Goal: Ask a question

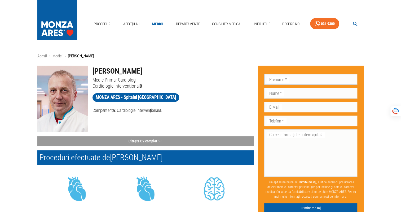
click at [297, 79] on input "Prenume   *" at bounding box center [310, 79] width 93 height 11
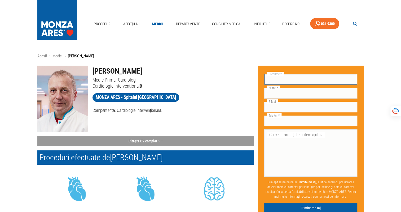
type input "[PERSON_NAME]"
type input "LAURIAN"
type input "[EMAIL_ADDRESS][PERSON_NAME][DOMAIN_NAME]"
type input "0722655197"
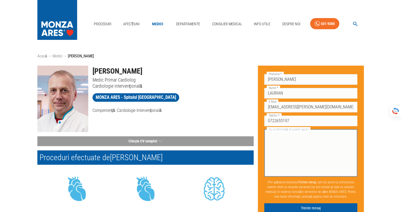
click at [281, 135] on textarea "Cu ce informații te putem ajuta?" at bounding box center [311, 152] width 86 height 43
click at [326, 142] on textarea "Buna ziua, Am rugamintea sa-mi spuneti daca pot face o programare la dl. dr. Va…" at bounding box center [311, 152] width 86 height 43
click at [333, 147] on textarea "Buna ziua, Am rugamintea sa-mi spuneti daca si cand pot face o programare la dl…" at bounding box center [311, 152] width 86 height 43
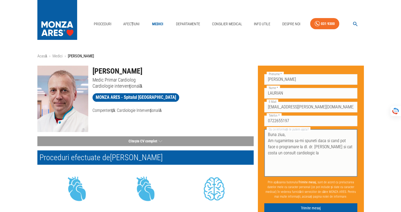
click at [324, 147] on textarea "Buna ziua, Am rugamintea sa-mi spuneti daca si cand pot face o programare la dl…" at bounding box center [311, 152] width 86 height 43
click at [310, 153] on textarea "Buna ziua, Am rugamintea sa-mi spuneti daca si cand pot face o programare la dl…" at bounding box center [311, 152] width 86 height 43
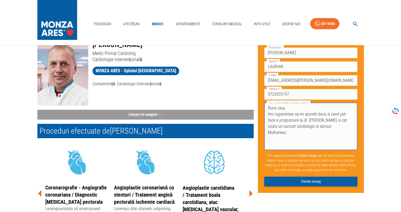
type textarea "Buna ziua, Am rugamintea sa-mi spuneti daca si cand pot face o programare la dl…"
click at [317, 181] on button "Trimite mesaj" at bounding box center [310, 181] width 93 height 10
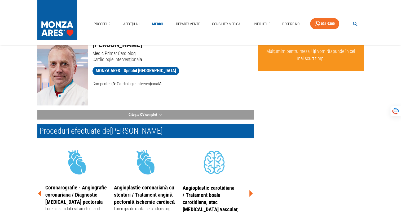
scroll to position [0, 0]
